Goal: Find specific page/section: Find specific page/section

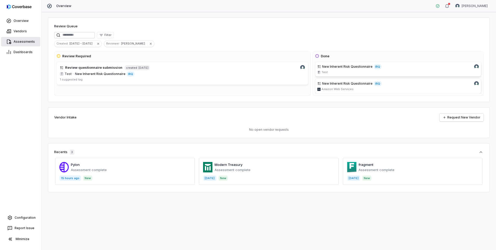
click at [21, 39] on link "Assessments" at bounding box center [20, 41] width 39 height 9
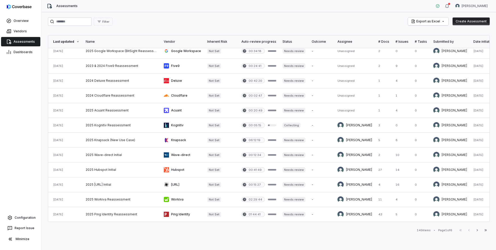
scroll to position [0, 10]
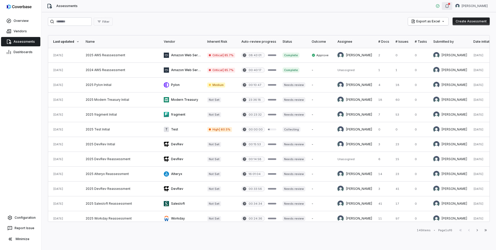
click at [447, 4] on icon "button" at bounding box center [447, 6] width 4 height 4
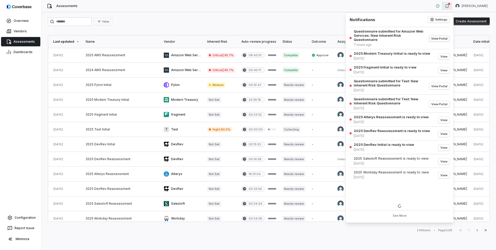
click at [447, 36] on button "View Portal" at bounding box center [439, 38] width 20 height 6
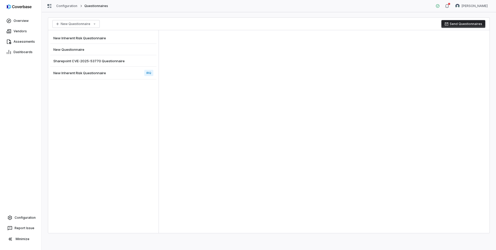
click at [84, 73] on span "New Inherent Risk Questionnaire" at bounding box center [79, 73] width 53 height 5
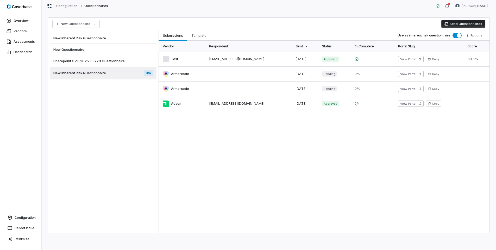
click at [102, 36] on span "New Inherent Risk Questionnaire" at bounding box center [79, 38] width 53 height 5
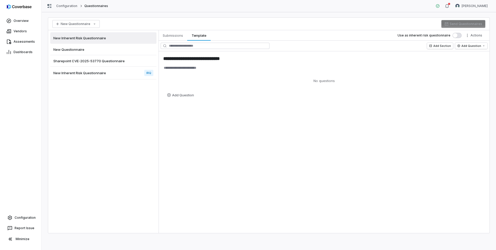
click at [102, 75] on div "New Inherent Risk Questionnaire IRQ" at bounding box center [103, 73] width 106 height 13
type textarea "*"
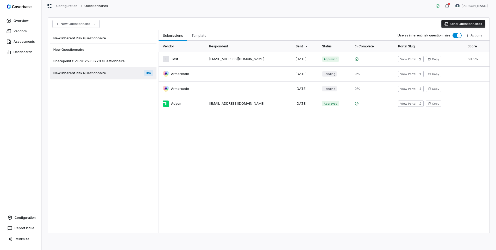
click at [80, 61] on span "Sharepoint CVE-2025-53770 Questionnaire" at bounding box center [88, 61] width 71 height 5
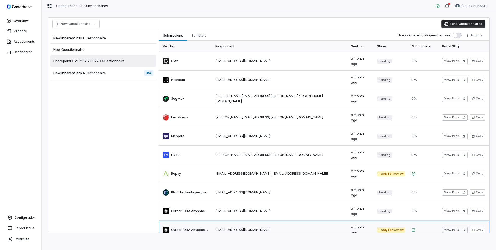
click at [242, 221] on link at bounding box center [280, 230] width 136 height 18
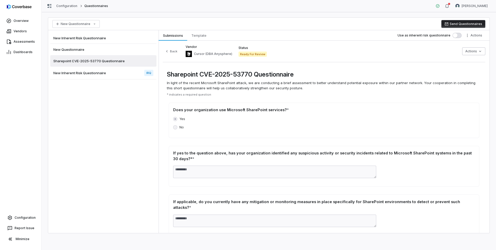
click at [68, 73] on span "New Inherent Risk Questionnaire" at bounding box center [79, 73] width 53 height 5
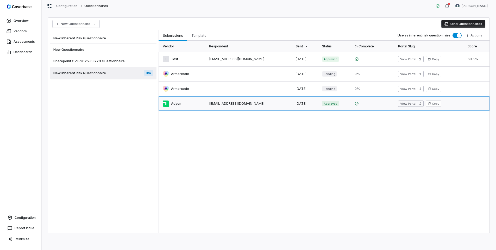
click at [264, 105] on link at bounding box center [249, 103] width 86 height 15
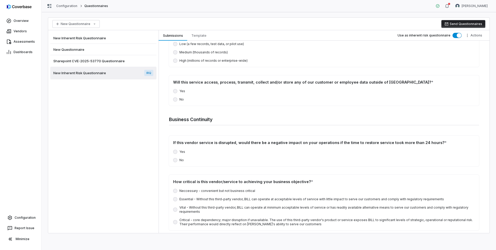
scroll to position [761, 0]
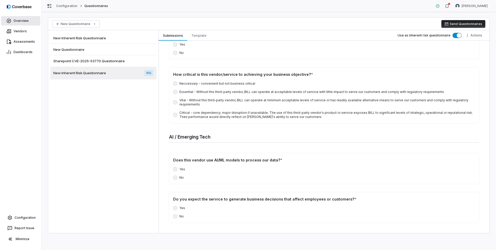
click at [18, 23] on link "Overview" at bounding box center [20, 20] width 39 height 9
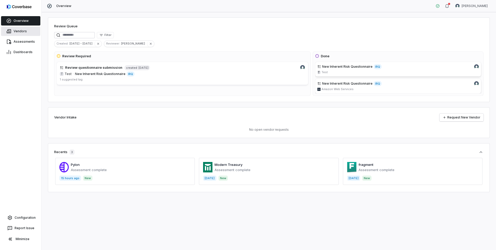
click at [19, 32] on link "Vendors" at bounding box center [20, 31] width 39 height 9
